Goal: Browse casually: Explore the website without a specific task or goal

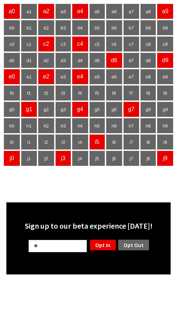
type input "**"
click at [141, 249] on link "Opt Out" at bounding box center [134, 245] width 32 height 12
click at [78, 188] on body "a0 a1 a2 a3 a4 a5 a6 a7 a8 a9 b0 b1 b2 b3 b4 b5 b6 b7 b8 b9 c0 c1 c2 c3 c4 c5 c…" at bounding box center [89, 139] width 172 height 272
click at [49, 191] on body "a0 a1 a2 a3 a4 a5 a6 a7 a8 a9 b0 b1 b2 b3 b4 b5 b6 b7 b8 b9 c0 c1 c2 c3 c4 c5 c…" at bounding box center [89, 139] width 172 height 272
